Goal: Information Seeking & Learning: Learn about a topic

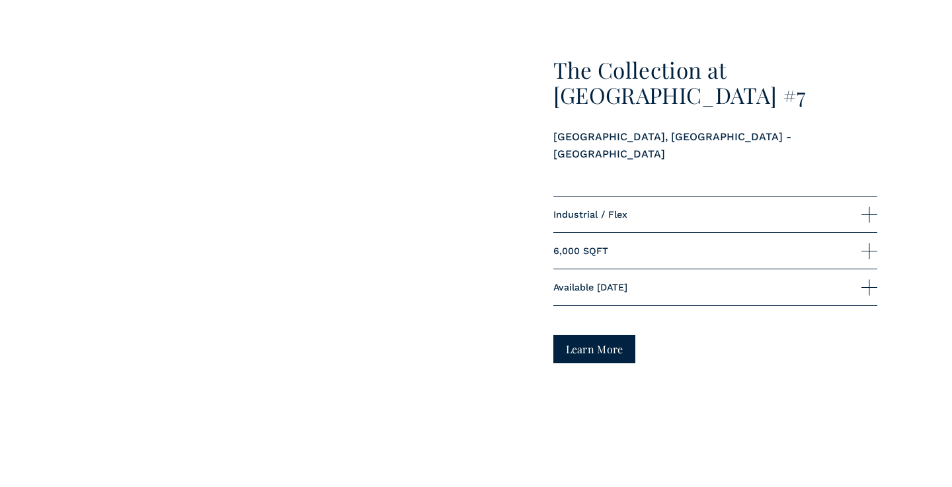
scroll to position [1072, 0]
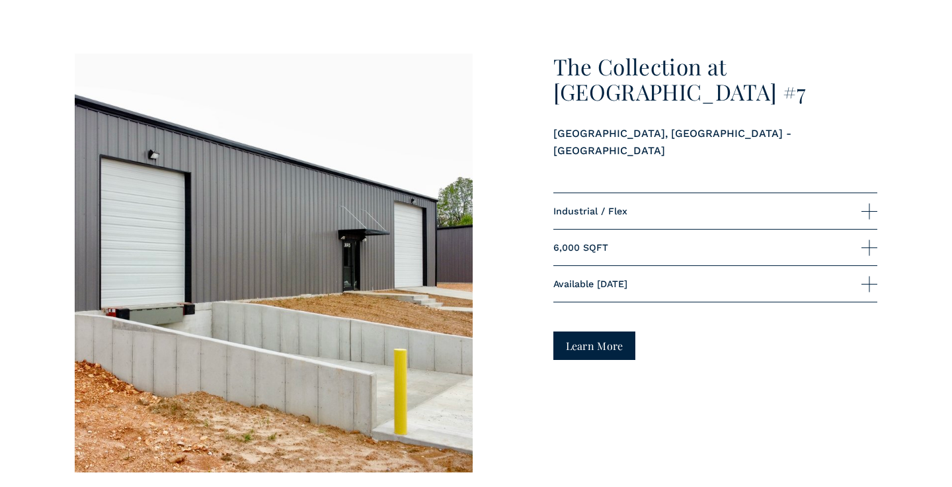
click at [588, 206] on span "Industrial / Flex" at bounding box center [707, 211] width 308 height 11
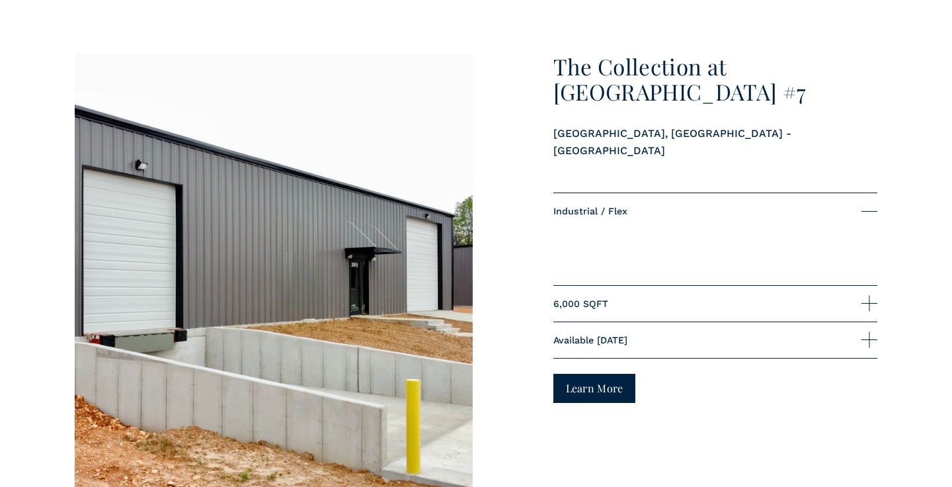
click at [640, 206] on span "Industrial / Flex" at bounding box center [707, 211] width 308 height 11
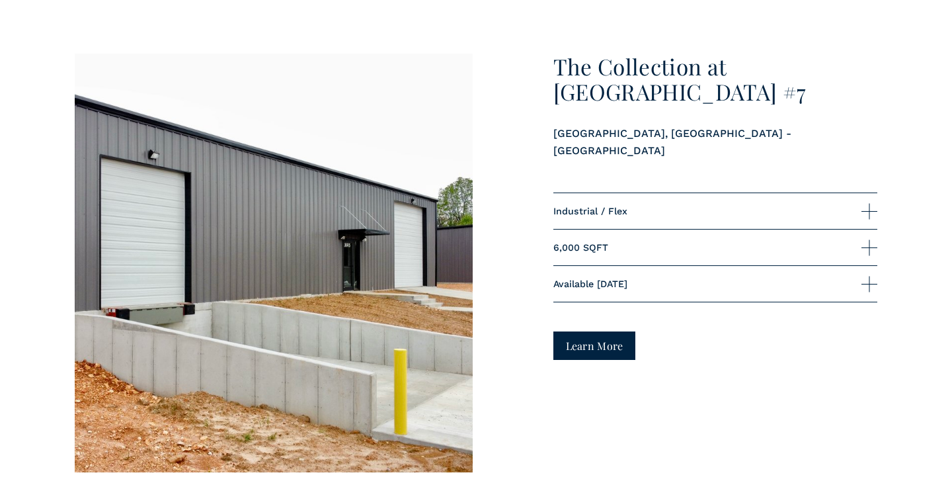
click at [608, 242] on span "6,000 SQFT" at bounding box center [707, 247] width 308 height 11
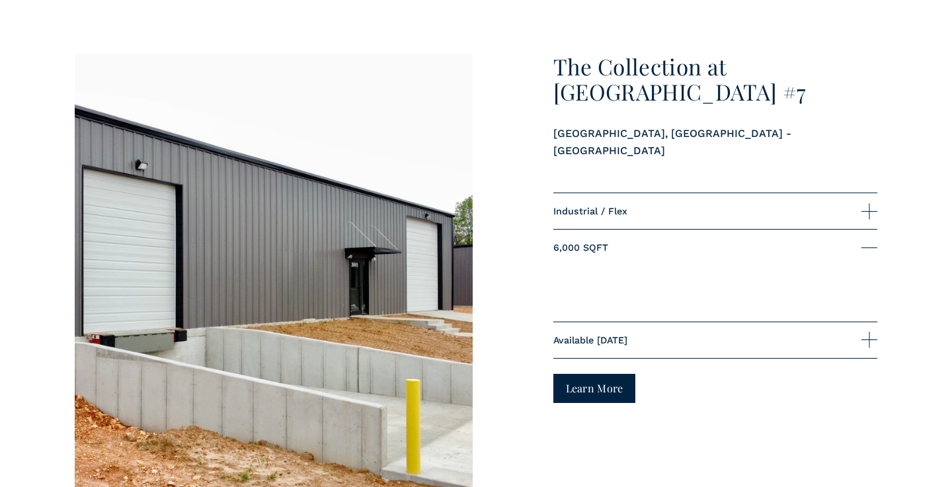
click at [608, 242] on span "6,000 SQFT" at bounding box center [707, 247] width 308 height 11
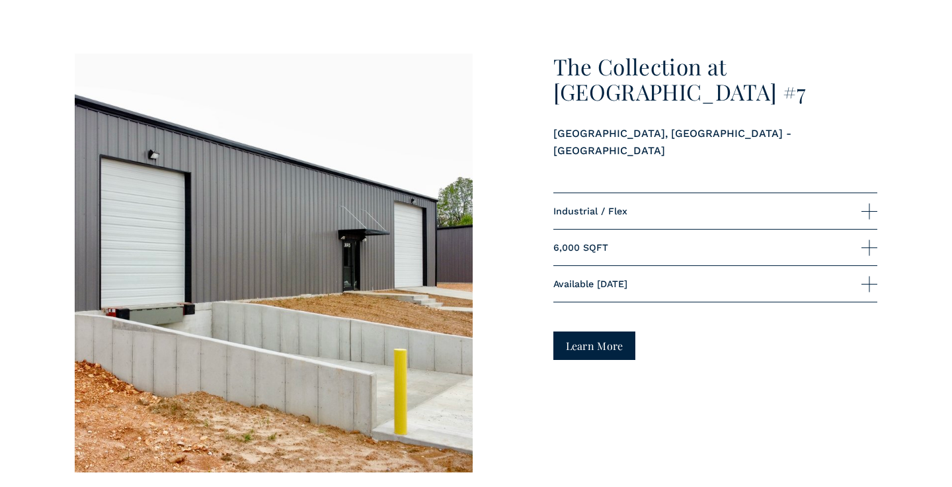
click at [602, 278] on span "Available [DATE]" at bounding box center [707, 283] width 308 height 11
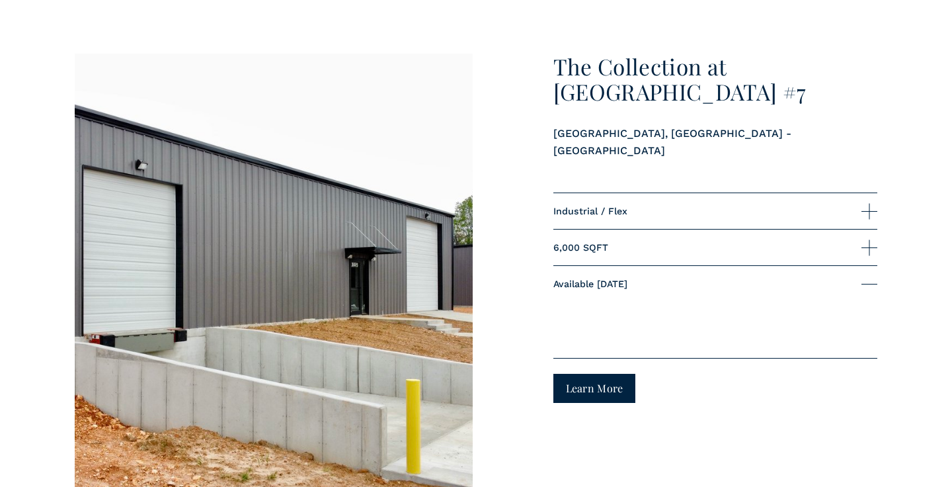
click at [602, 278] on span "Available [DATE]" at bounding box center [707, 283] width 308 height 11
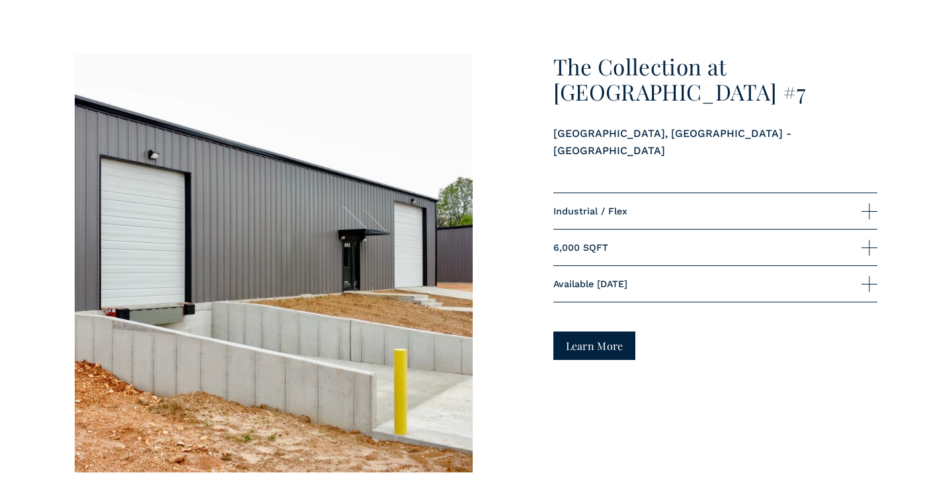
click at [588, 331] on link "Learn More" at bounding box center [594, 345] width 83 height 28
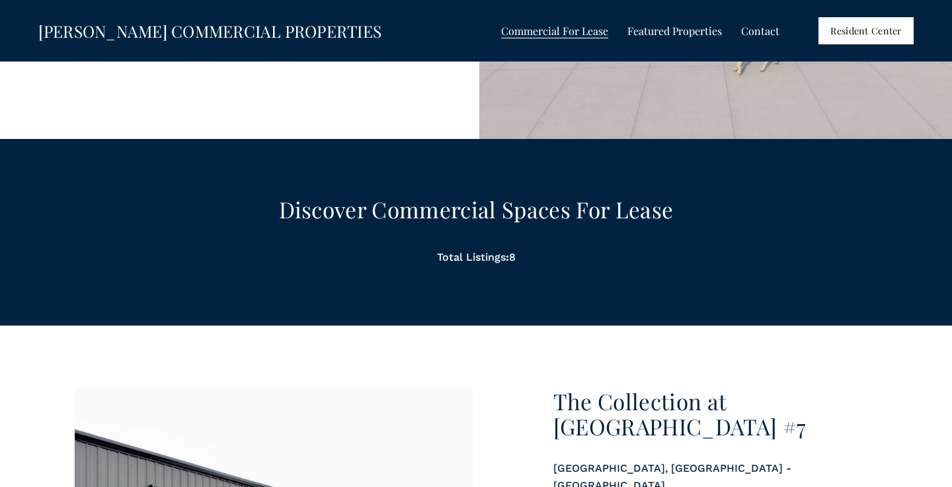
click at [0, 0] on span "The Collection at [GEOGRAPHIC_DATA]" at bounding box center [0, 0] width 0 height 0
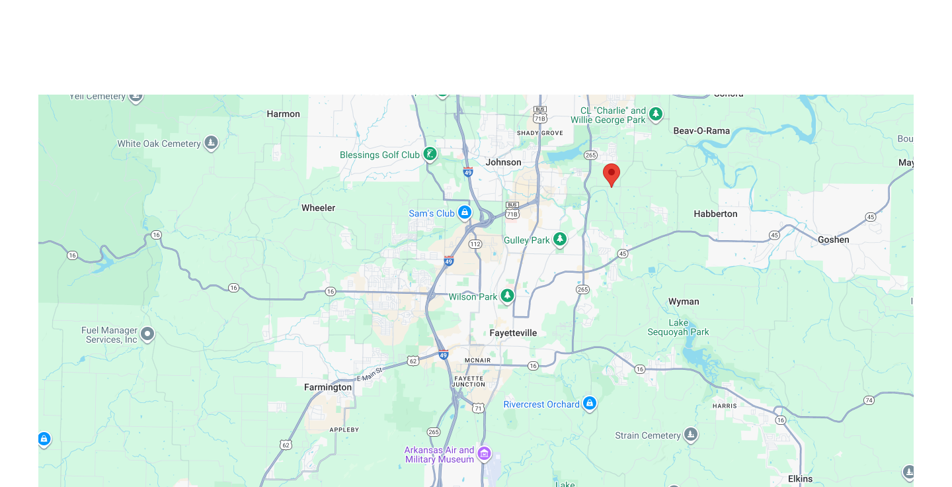
scroll to position [3547, 0]
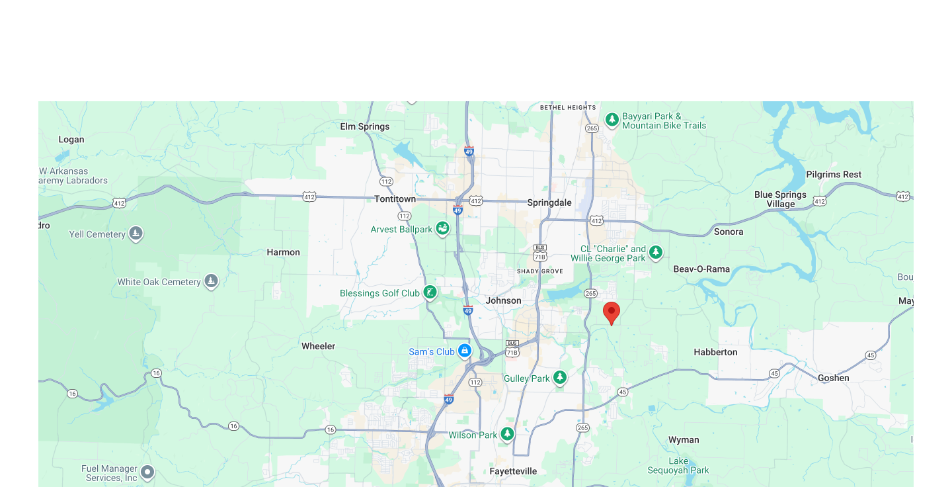
drag, startPoint x: 596, startPoint y: 170, endPoint x: 596, endPoint y: 307, distance: 137.5
click at [596, 307] on div at bounding box center [476, 317] width 876 height 432
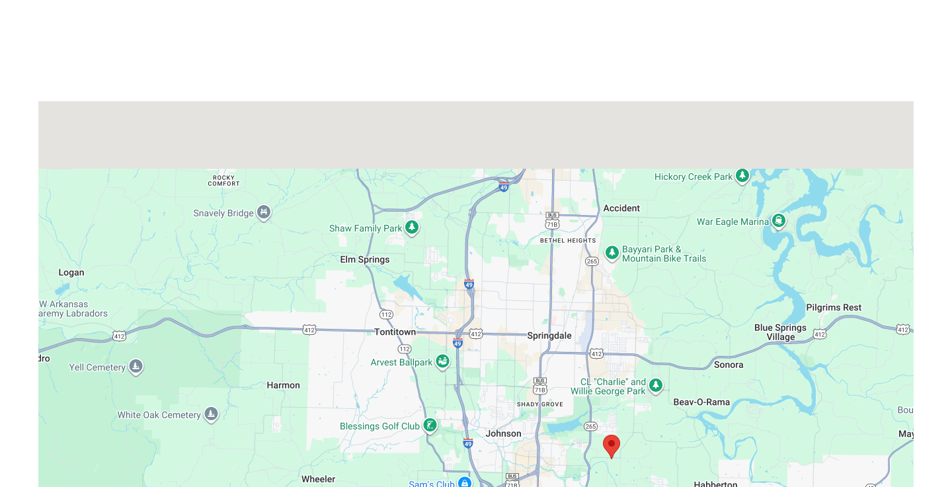
drag, startPoint x: 559, startPoint y: 260, endPoint x: 559, endPoint y: 398, distance: 137.5
click at [559, 398] on div at bounding box center [476, 317] width 876 height 432
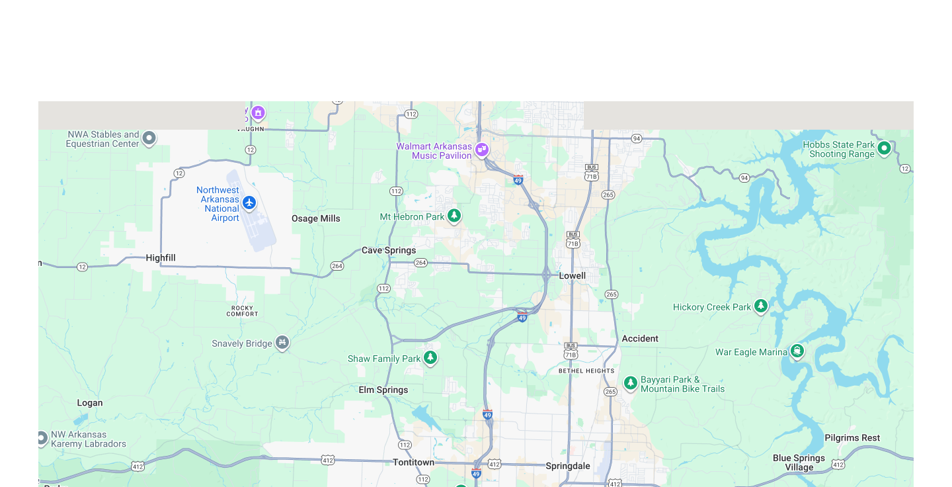
drag, startPoint x: 545, startPoint y: 227, endPoint x: 564, endPoint y: 358, distance: 132.2
click at [564, 358] on div at bounding box center [476, 317] width 876 height 432
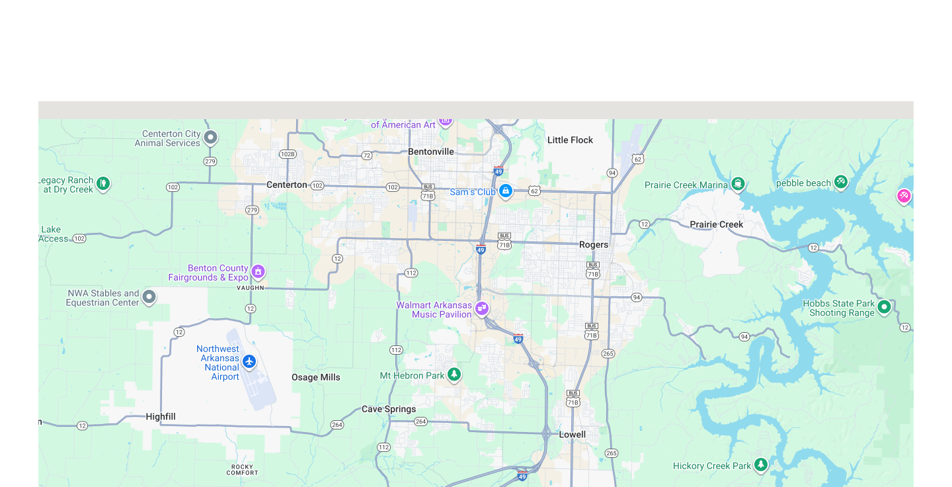
drag, startPoint x: 551, startPoint y: 211, endPoint x: 551, endPoint y: 375, distance: 164.0
click at [551, 375] on div at bounding box center [476, 317] width 876 height 432
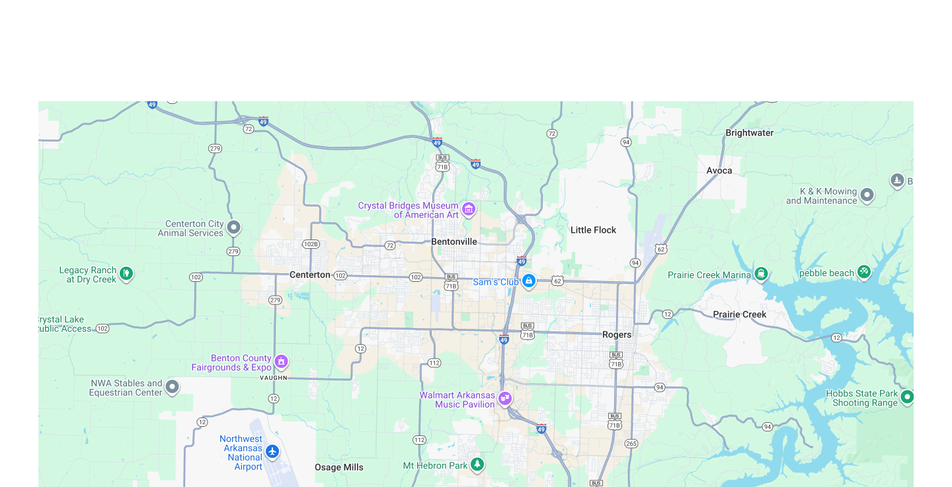
drag, startPoint x: 535, startPoint y: 270, endPoint x: 558, endPoint y: 364, distance: 96.7
click at [558, 364] on div at bounding box center [476, 317] width 876 height 432
click at [258, 294] on div at bounding box center [476, 317] width 876 height 432
